Goal: Find specific page/section: Find specific page/section

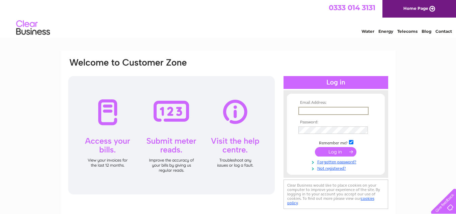
click at [321, 110] on input "text" at bounding box center [333, 111] width 70 height 8
type input "[EMAIL_ADDRESS][DOMAIN_NAME]"
click at [343, 152] on input "submit" at bounding box center [336, 151] width 42 height 9
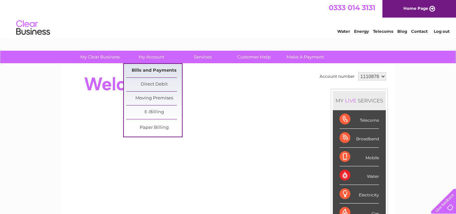
click at [156, 68] on link "Bills and Payments" at bounding box center [154, 71] width 56 height 14
click at [159, 72] on link "Bills and Payments" at bounding box center [154, 71] width 56 height 14
